Goal: Task Accomplishment & Management: Complete application form

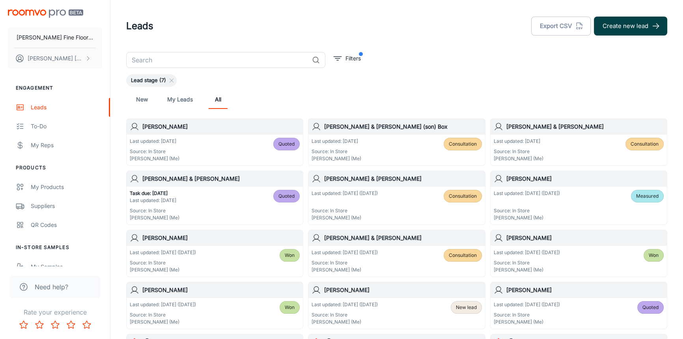
click at [621, 19] on button "Create new lead" at bounding box center [630, 26] width 73 height 19
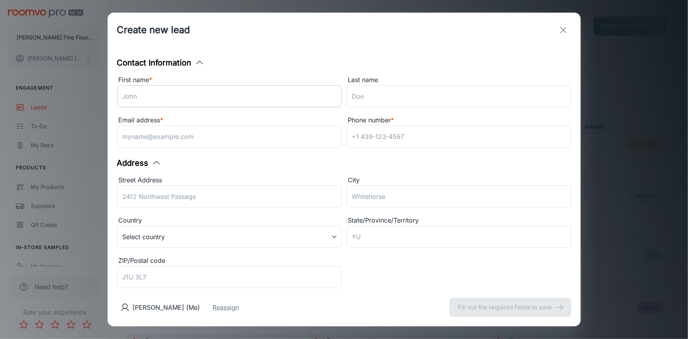
click at [254, 91] on input "First name *" at bounding box center [229, 96] width 225 height 22
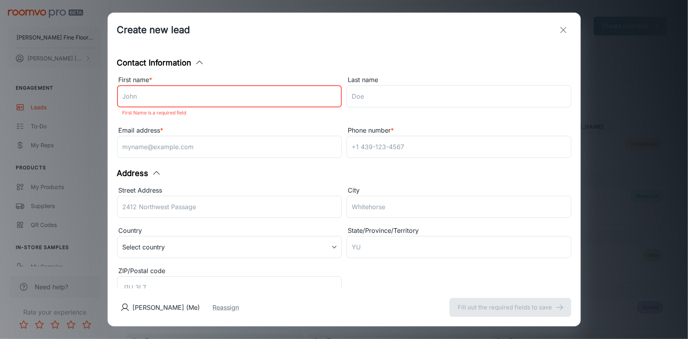
click at [203, 100] on input "First name *" at bounding box center [229, 96] width 225 height 22
type input "[PERSON_NAME]"
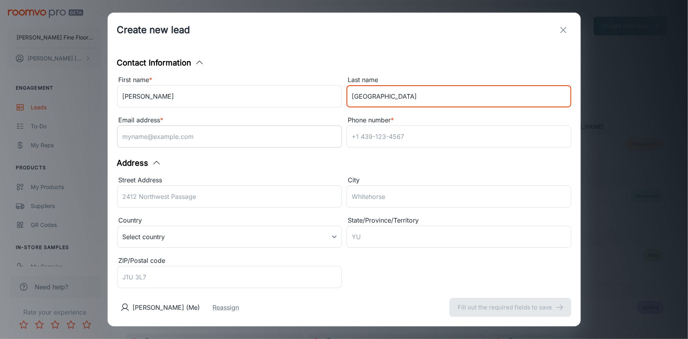
type input "[GEOGRAPHIC_DATA]"
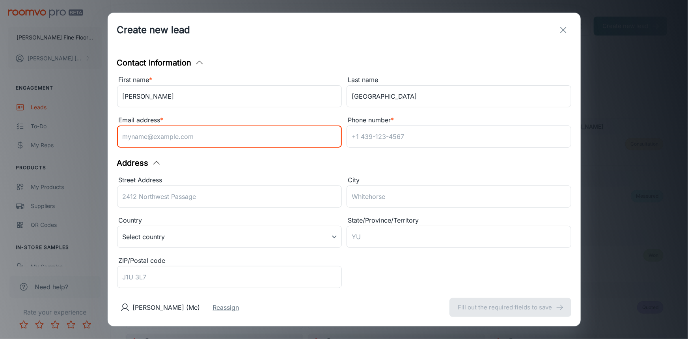
click at [190, 135] on input "Email address *" at bounding box center [229, 136] width 225 height 22
type input "[EMAIL_ADDRESS][DOMAIN_NAME]"
click at [385, 137] on input "Phone number *" at bounding box center [458, 136] width 225 height 22
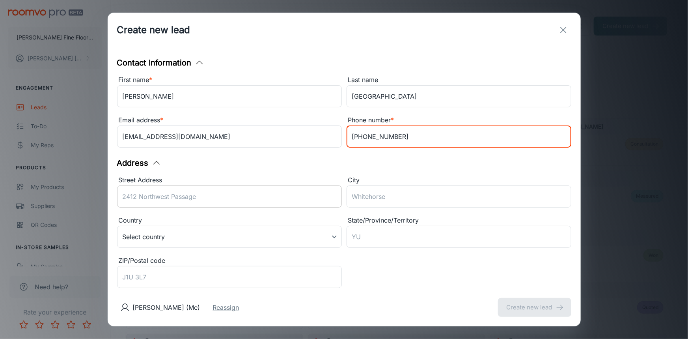
type input "[PHONE_NUMBER]"
click at [231, 194] on div "Street Address ​" at bounding box center [229, 192] width 225 height 35
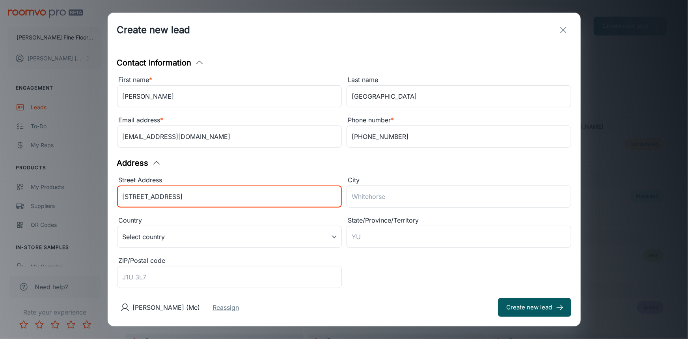
type input "[STREET_ADDRESS]"
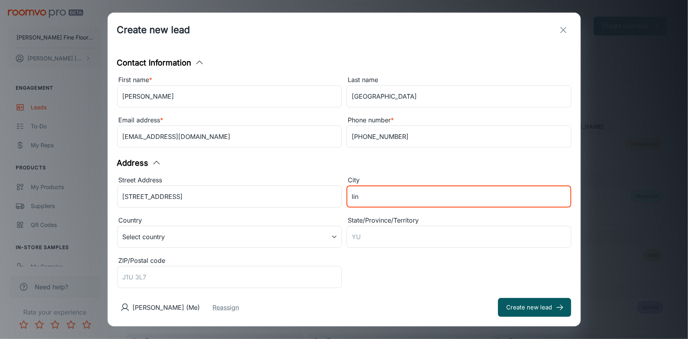
type input "Lincoln"
type input "[US_STATE]"
type input "95648"
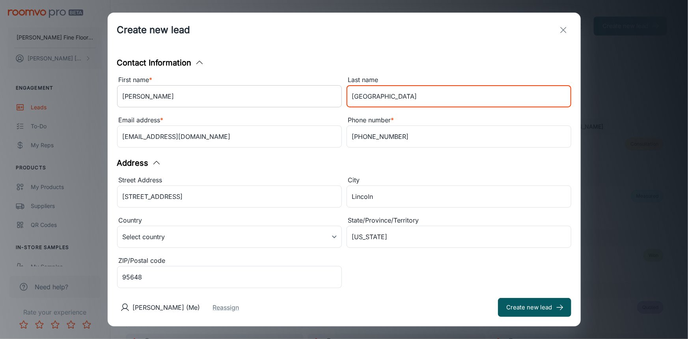
drag, startPoint x: 377, startPoint y: 97, endPoint x: 329, endPoint y: 100, distance: 47.8
click at [329, 100] on div "First name * [PERSON_NAME] ​ Last name Grandville ​ Email address * [EMAIL_ADDR…" at bounding box center [341, 110] width 459 height 80
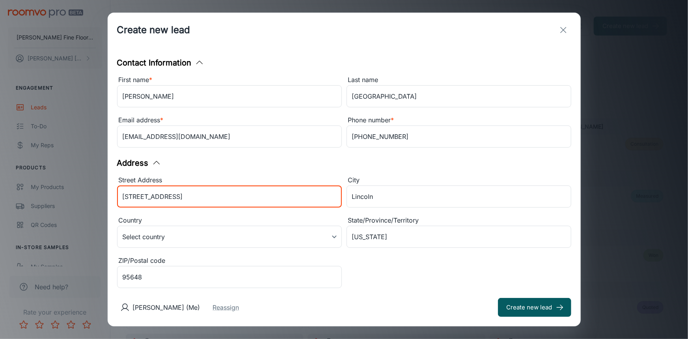
drag, startPoint x: 177, startPoint y: 197, endPoint x: 98, endPoint y: 197, distance: 78.8
click at [98, 197] on div "Create new lead Contact Information First name * [PERSON_NAME] ​ Last name [GEO…" at bounding box center [344, 169] width 688 height 339
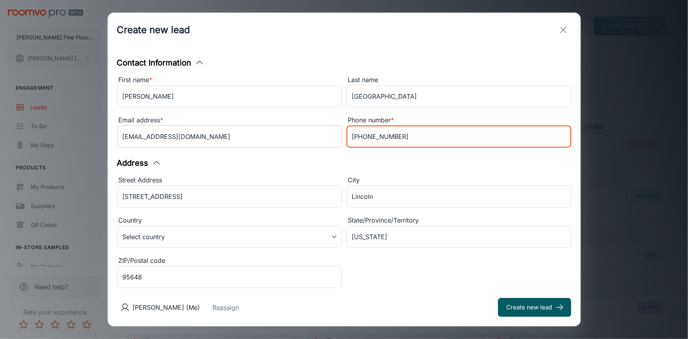
drag, startPoint x: 393, startPoint y: 140, endPoint x: 322, endPoint y: 142, distance: 71.0
click at [322, 142] on div "First name * [PERSON_NAME] ​ Last name Grandville ​ Email address * [EMAIL_ADDR…" at bounding box center [341, 110] width 459 height 80
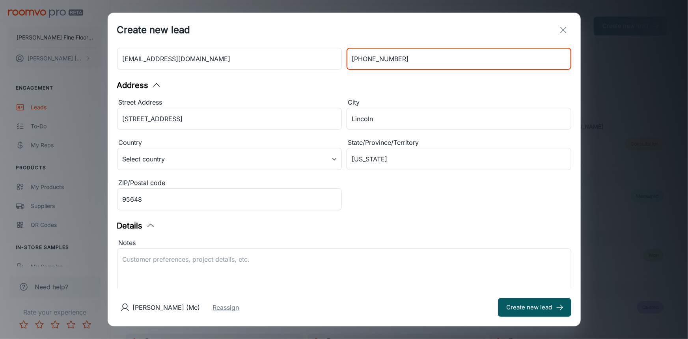
scroll to position [146, 0]
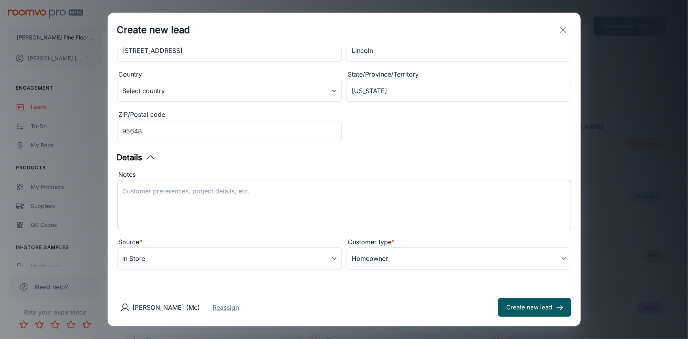
click at [296, 188] on textarea "Notes" at bounding box center [344, 204] width 443 height 36
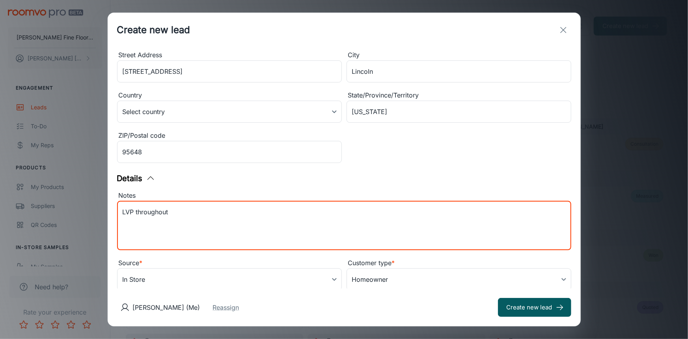
scroll to position [143, 0]
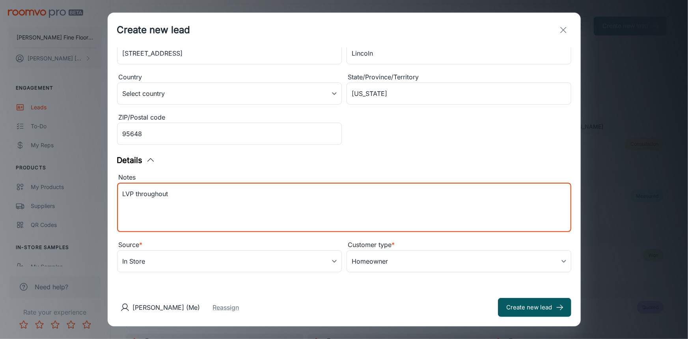
click at [199, 197] on textarea "LVP throughout" at bounding box center [344, 207] width 443 height 36
click at [237, 198] on textarea "LVP throughout most of the house" at bounding box center [344, 207] width 443 height 36
click at [151, 199] on textarea "LVP throughout most of the house except bedrooms Estimate [DATE] 9:15" at bounding box center [344, 207] width 443 height 36
click at [230, 201] on textarea "LVP throughout most of the house except bedrooms Estimate [DATE] 9:15" at bounding box center [344, 207] width 443 height 36
click at [123, 212] on textarea "LVP throughout most of the house except bedrooms Estimate [DATE] 9:15 VH046" at bounding box center [344, 207] width 443 height 36
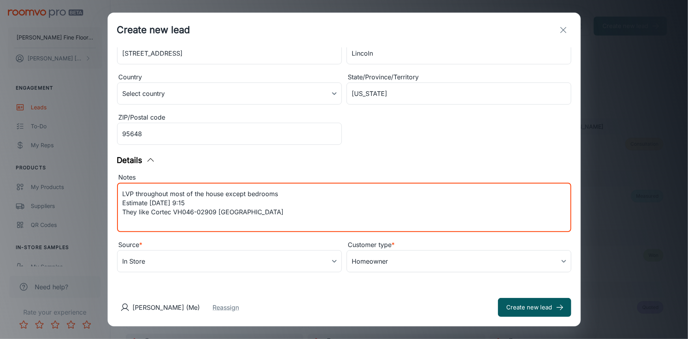
click at [278, 218] on textarea "LVP throughout most of the house except bedrooms Estimate [DATE] 9:15 They like…" at bounding box center [344, 207] width 443 height 36
click at [214, 221] on textarea "LVP throughout most of the house except bedrooms Estimate [DATE] 9:15 They like…" at bounding box center [344, 207] width 443 height 36
click at [173, 225] on div "LVP throughout most of the house except bedrooms Estimate [DATE] 9:15 They like…" at bounding box center [344, 207] width 454 height 49
click at [126, 222] on textarea "LVP throughout most of the house except bedrooms Estimate [DATE] 9:15 They like…" at bounding box center [344, 207] width 443 height 36
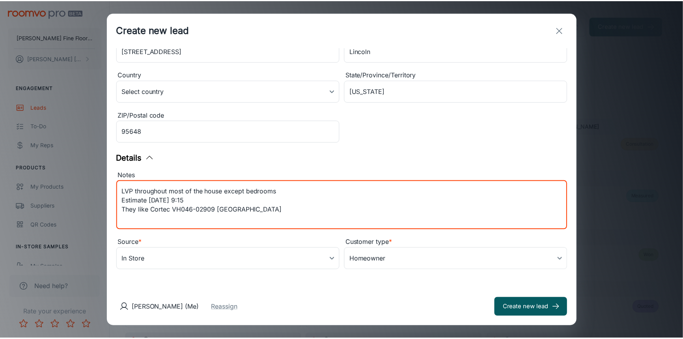
scroll to position [146, 0]
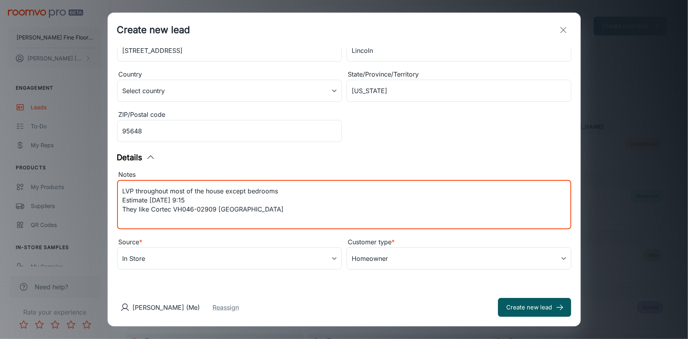
click at [272, 212] on textarea "LVP throughout most of the house except bedrooms Estimate [DATE] 9:15 They like…" at bounding box center [344, 204] width 443 height 36
drag, startPoint x: 343, startPoint y: 218, endPoint x: 215, endPoint y: 221, distance: 127.7
click at [215, 221] on textarea "LVP throughout most of the house except bedrooms Estimate [DATE] 9:15 They like…" at bounding box center [344, 204] width 443 height 36
click at [211, 218] on textarea "LVP throughout most of the house except bedrooms Estimate [DATE] 9:15 They like…" at bounding box center [344, 204] width 443 height 36
type textarea "LVP throughout most of the house except bedrooms Estimate [DATE] 9:15 They like…"
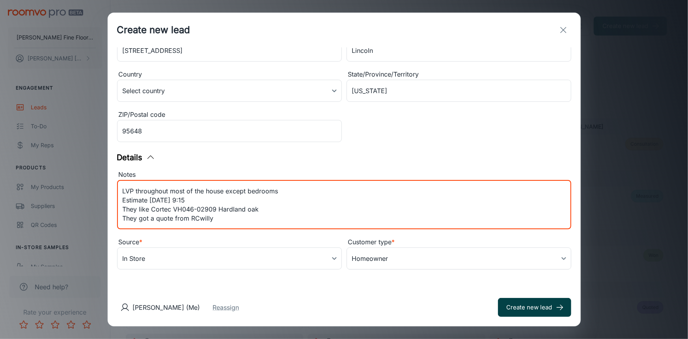
click at [530, 306] on button "Create new lead" at bounding box center [534, 307] width 73 height 19
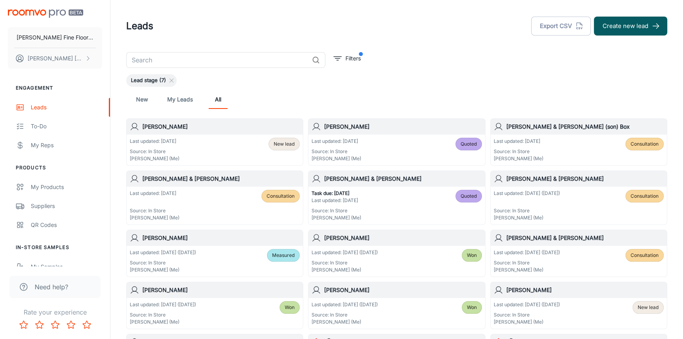
click at [220, 131] on div "[PERSON_NAME]" at bounding box center [215, 127] width 176 height 16
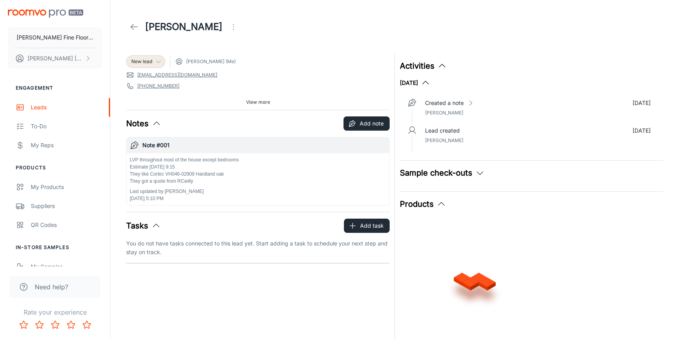
click at [153, 63] on div "New lead" at bounding box center [145, 61] width 29 height 7
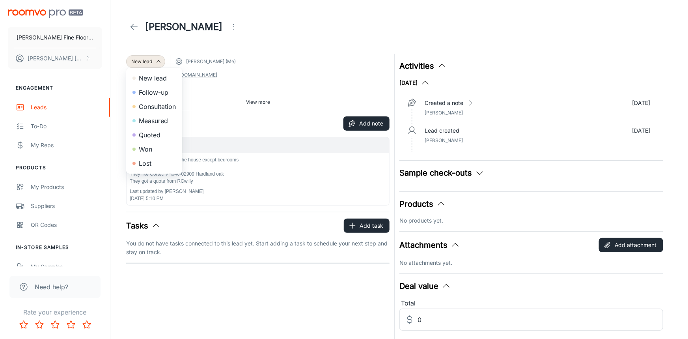
click at [152, 108] on li "Consultation" at bounding box center [154, 106] width 56 height 14
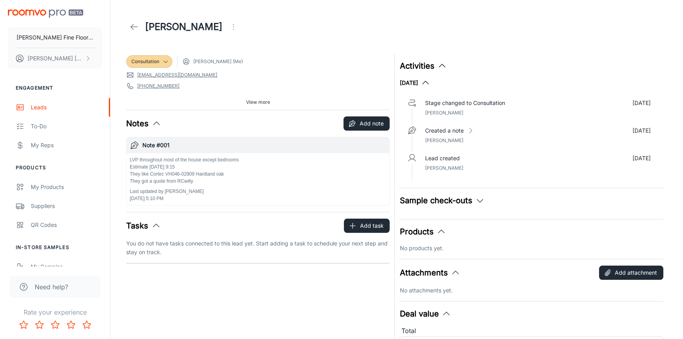
click at [260, 102] on span "View more" at bounding box center [258, 102] width 24 height 7
click at [132, 27] on icon at bounding box center [133, 26] width 9 height 9
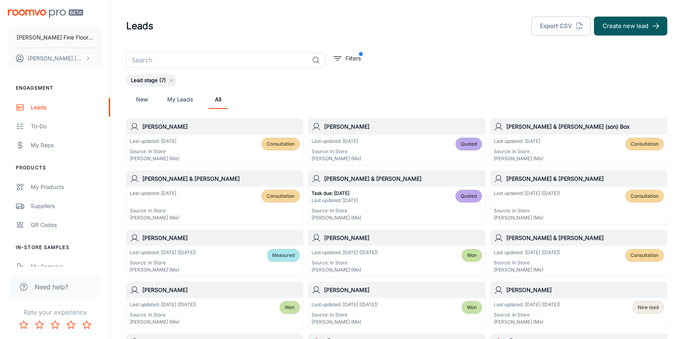
click at [572, 130] on h6 "[PERSON_NAME] & [PERSON_NAME] (son) Box" at bounding box center [584, 126] width 157 height 9
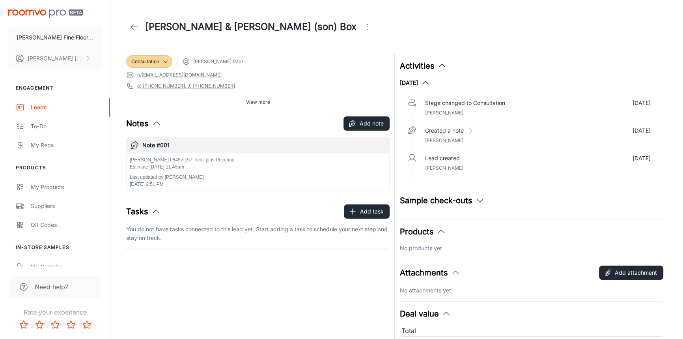
click at [259, 101] on span "View more" at bounding box center [258, 102] width 24 height 7
click at [132, 23] on icon at bounding box center [133, 26] width 9 height 9
